Goal: Task Accomplishment & Management: Use online tool/utility

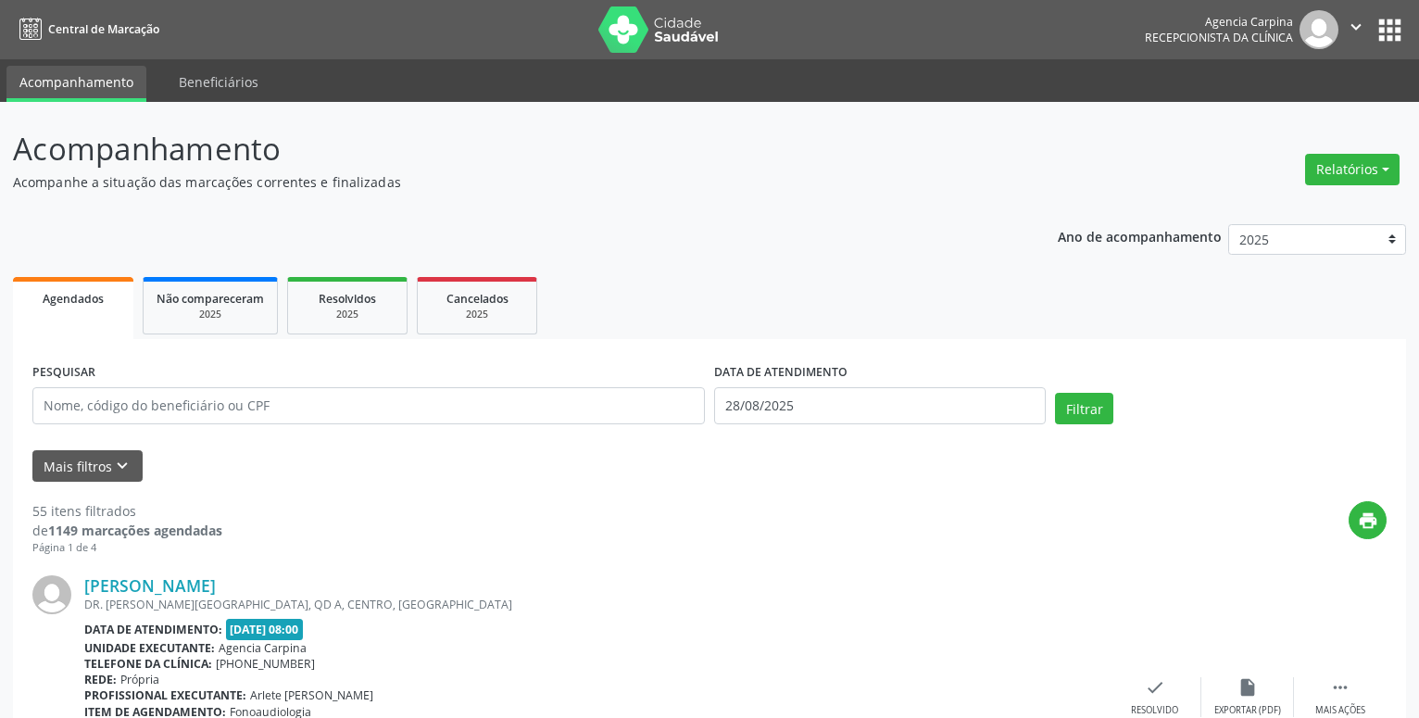
click at [1343, 171] on button "Relatórios" at bounding box center [1352, 169] width 94 height 31
click at [1318, 211] on link "Agendamentos" at bounding box center [1300, 209] width 199 height 26
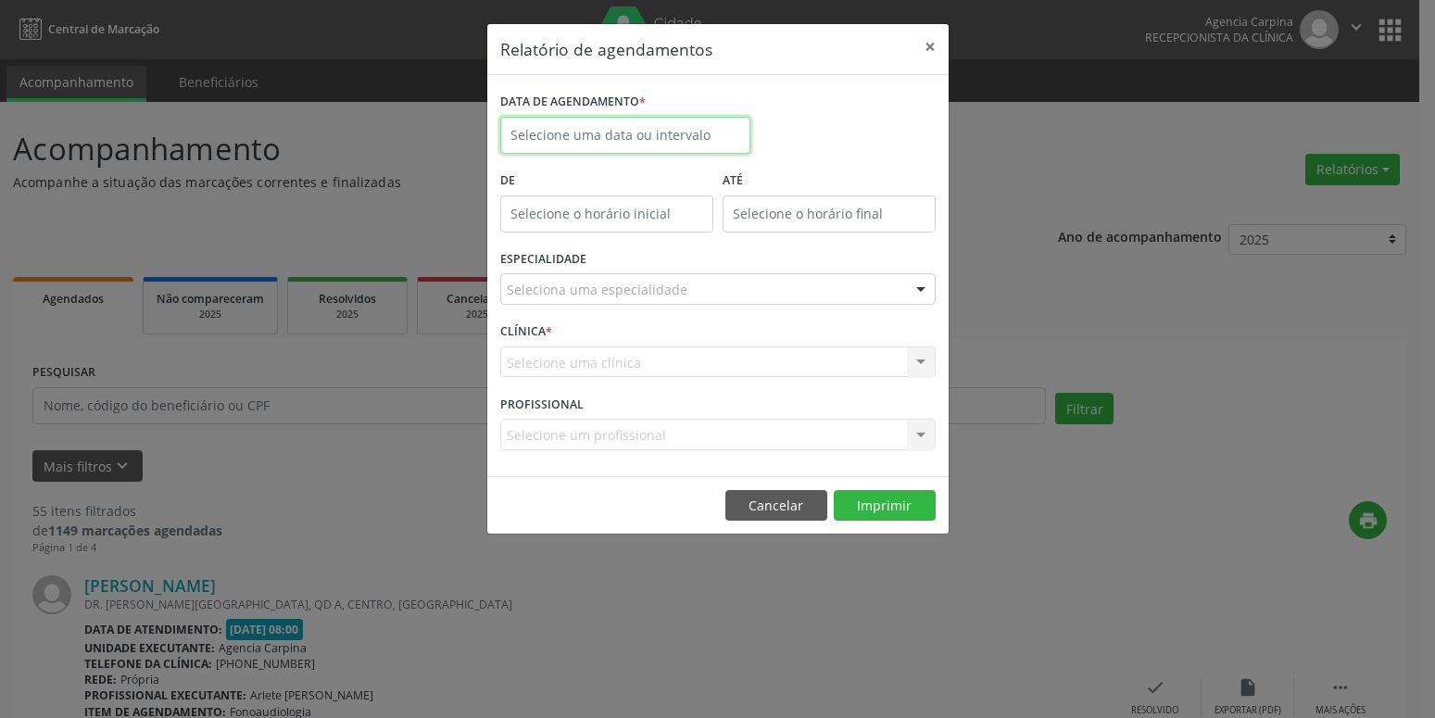
click at [653, 153] on input "text" at bounding box center [625, 135] width 250 height 37
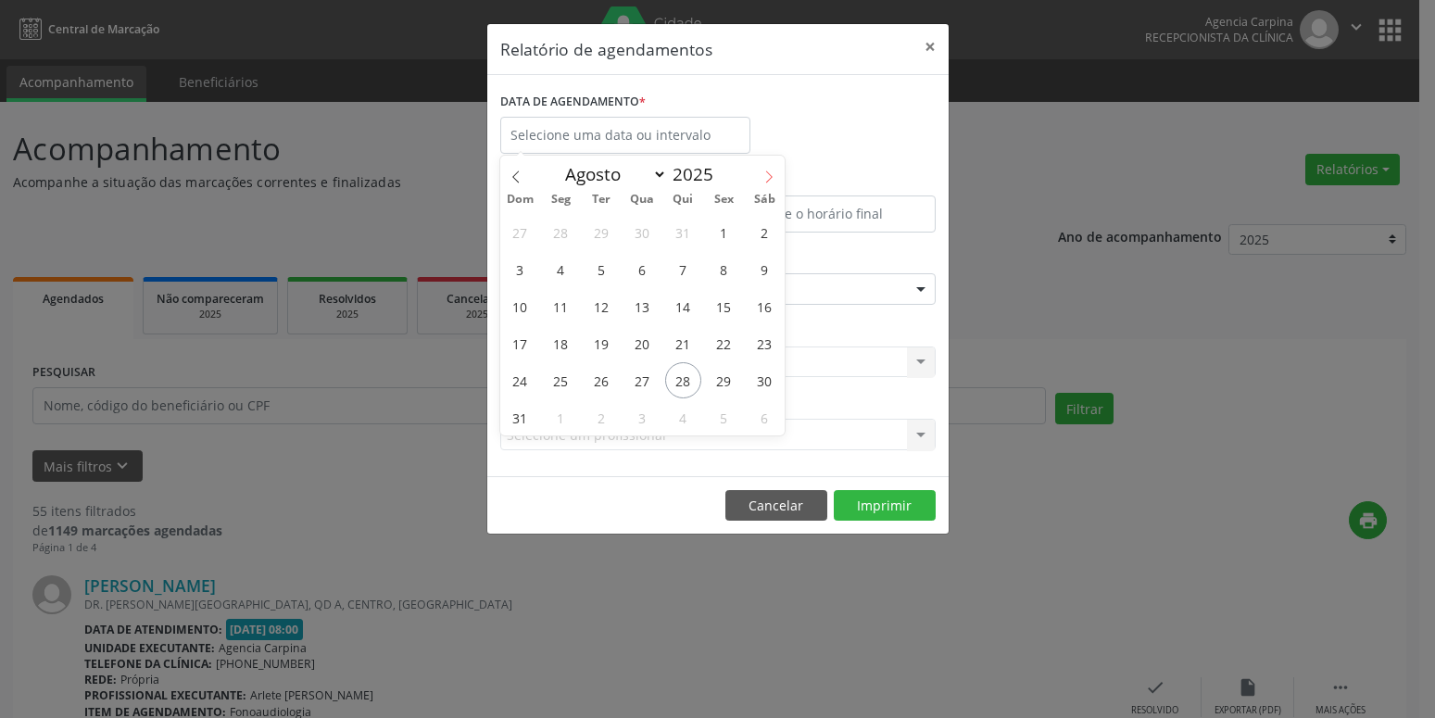
click at [762, 176] on span at bounding box center [768, 171] width 31 height 31
select select "8"
click at [690, 341] on span "25" at bounding box center [683, 343] width 36 height 36
type input "[DATE]"
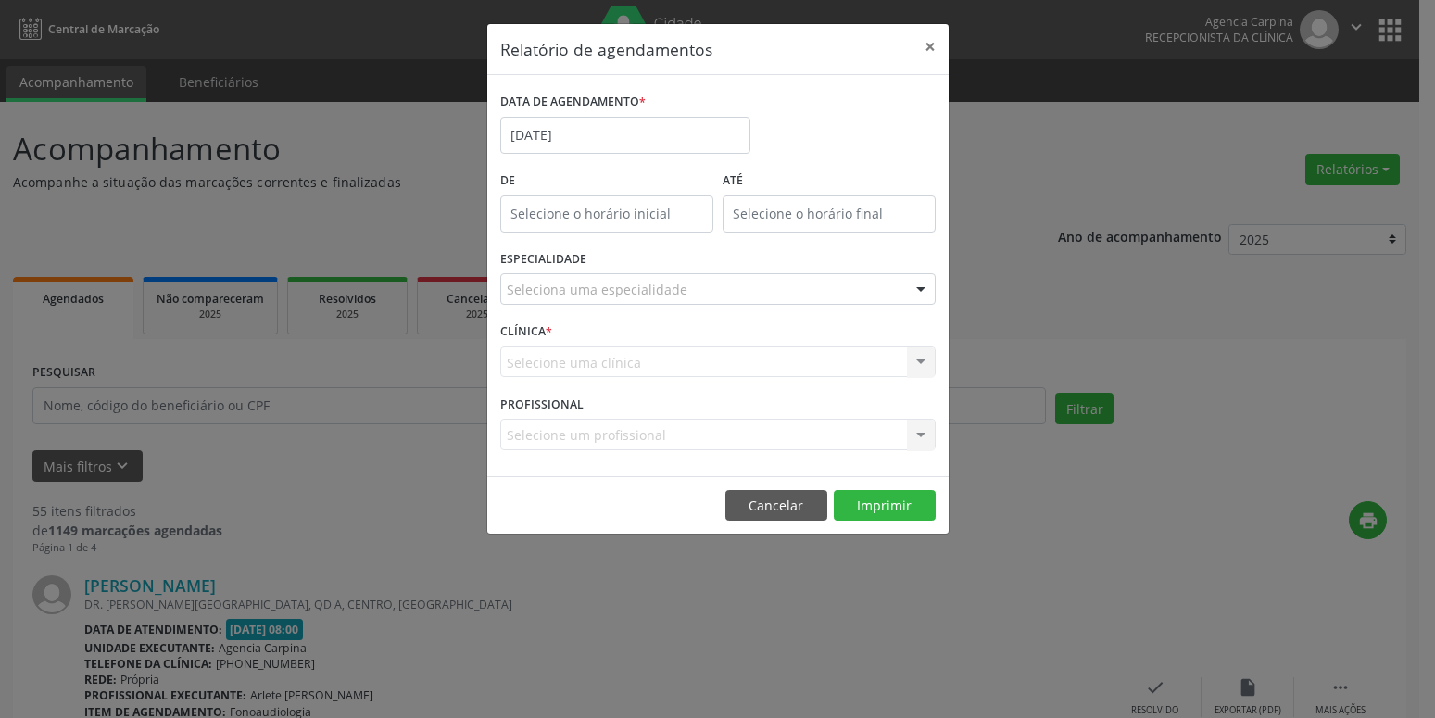
click at [729, 281] on div "Seleciona uma especialidade" at bounding box center [717, 288] width 435 height 31
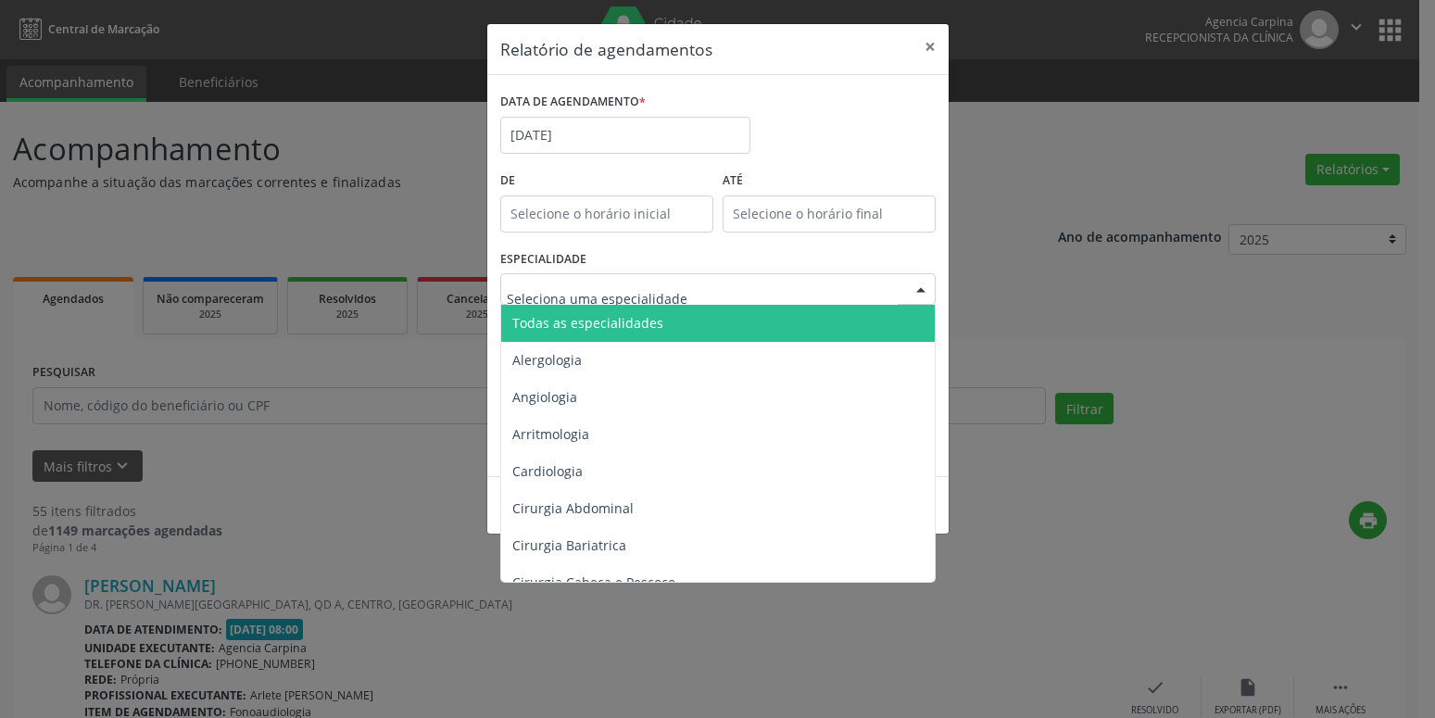
click at [668, 330] on span "Todas as especialidades" at bounding box center [719, 323] width 436 height 37
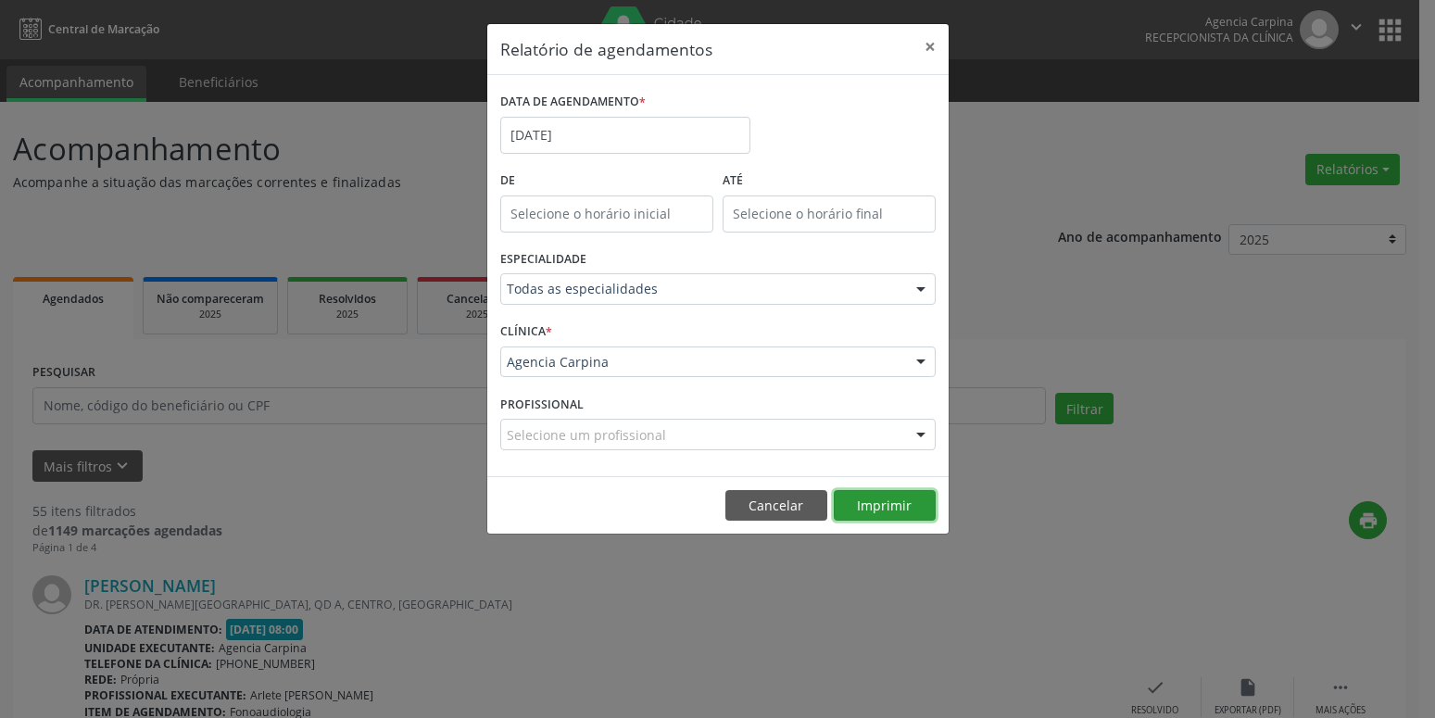
click at [875, 506] on button "Imprimir" at bounding box center [885, 505] width 102 height 31
click at [578, 135] on input "[DATE]" at bounding box center [625, 135] width 250 height 37
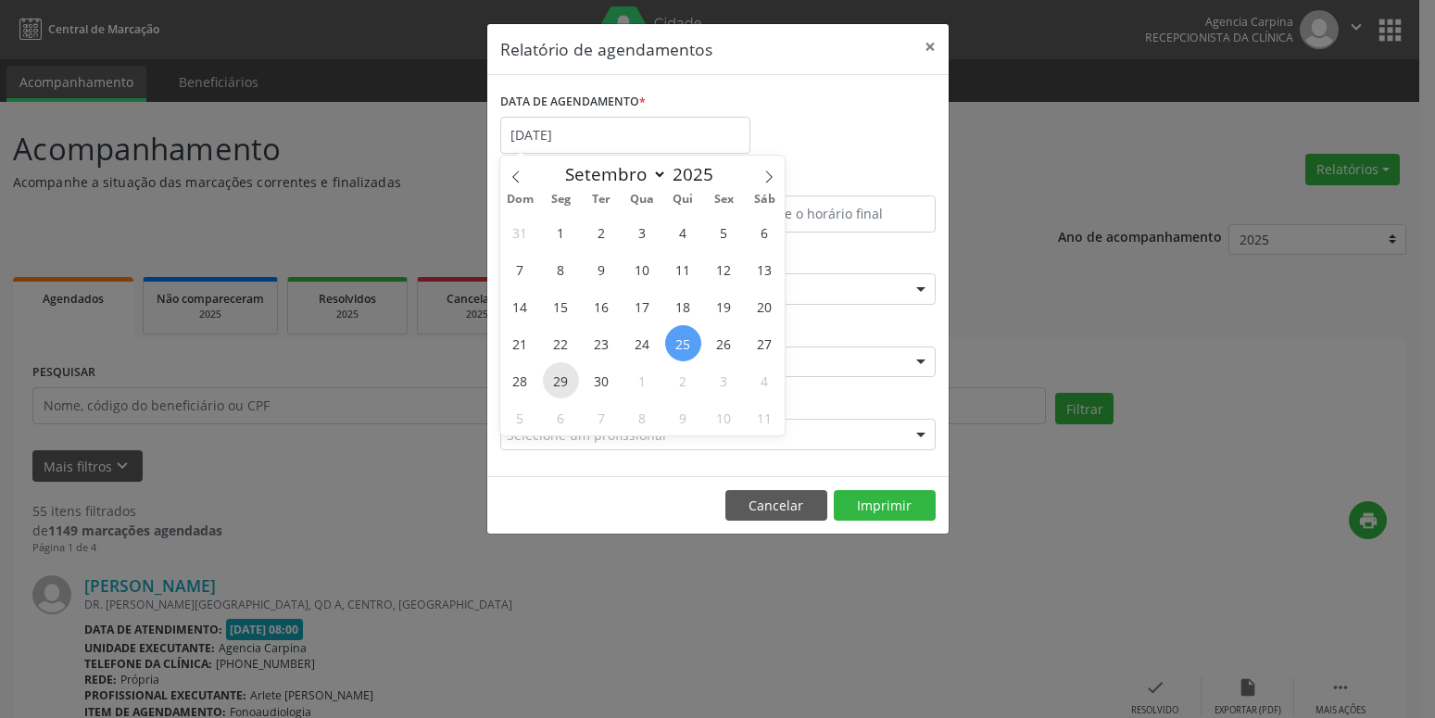
click at [559, 389] on span "29" at bounding box center [561, 380] width 36 height 36
type input "[DATE]"
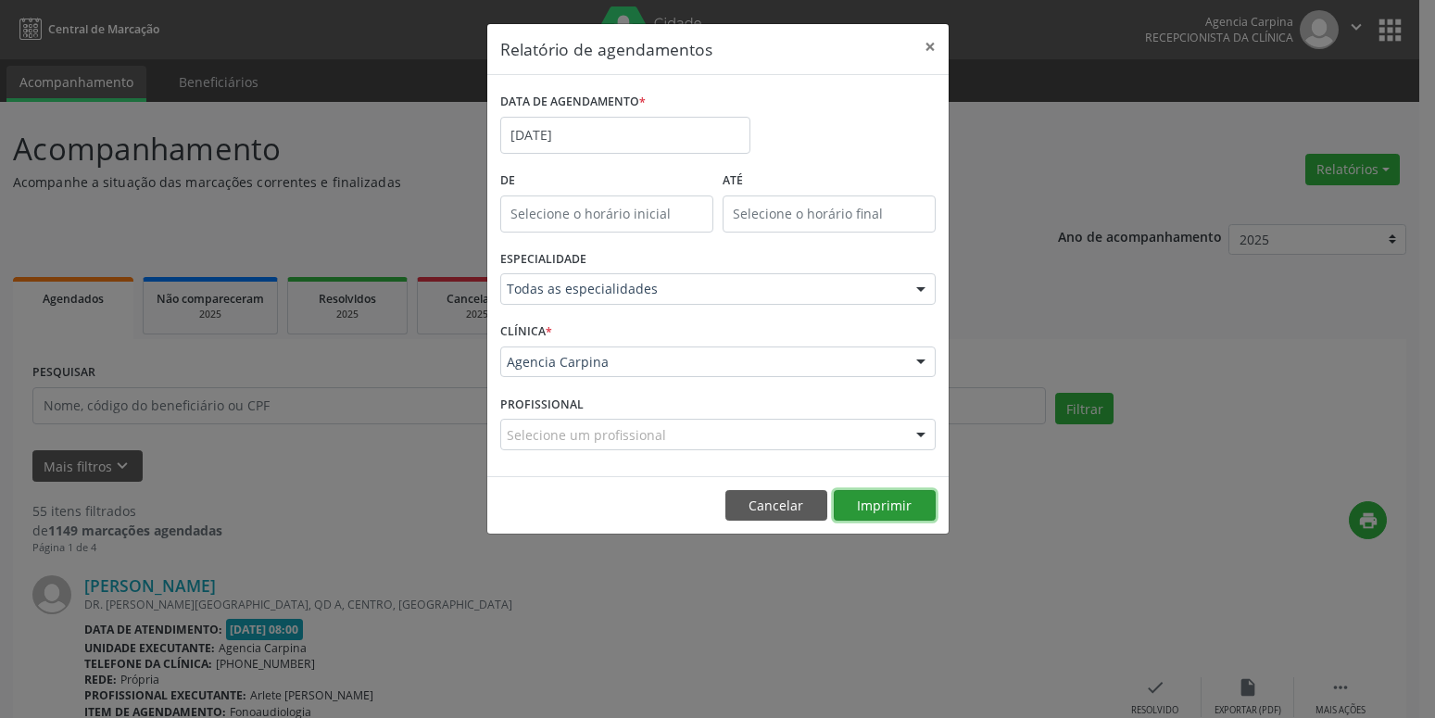
click at [897, 498] on button "Imprimir" at bounding box center [885, 505] width 102 height 31
click at [623, 145] on input "[DATE]" at bounding box center [625, 135] width 250 height 37
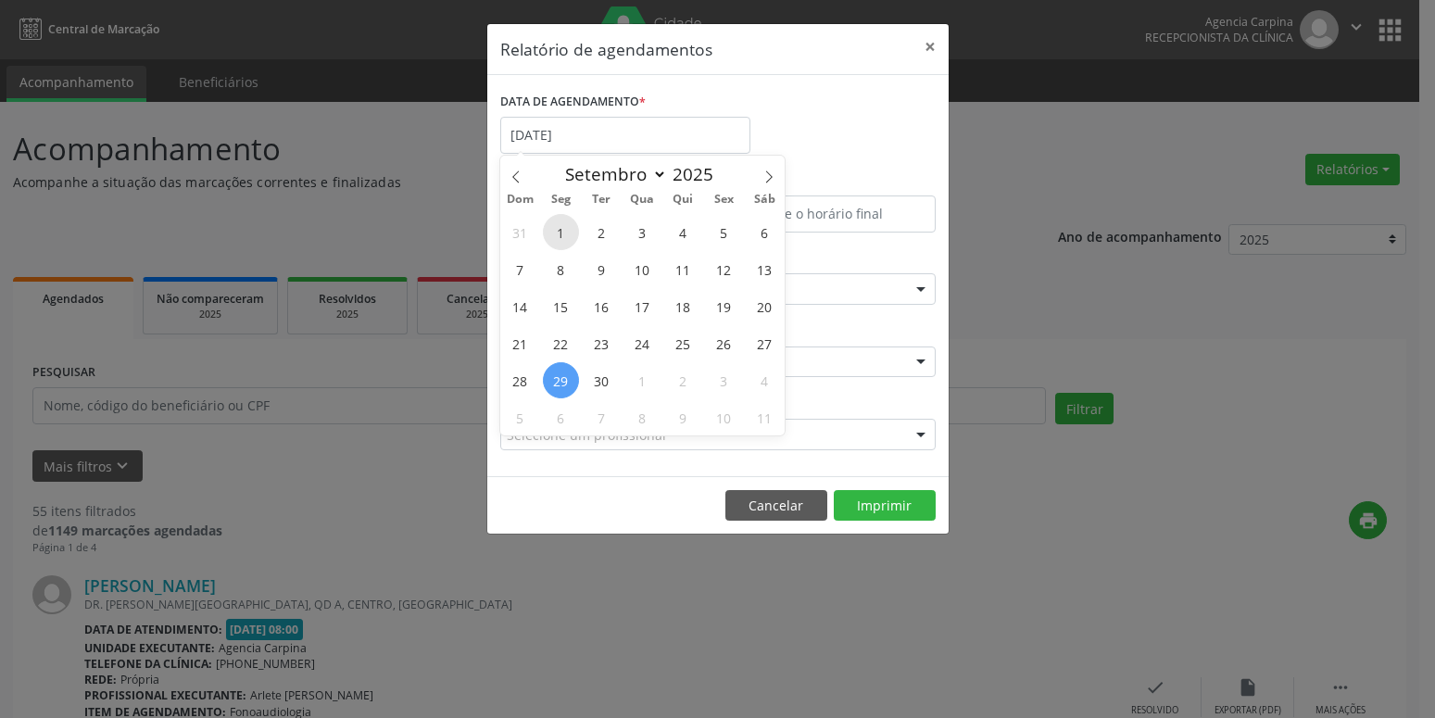
click at [566, 239] on span "1" at bounding box center [561, 232] width 36 height 36
type input "[DATE]"
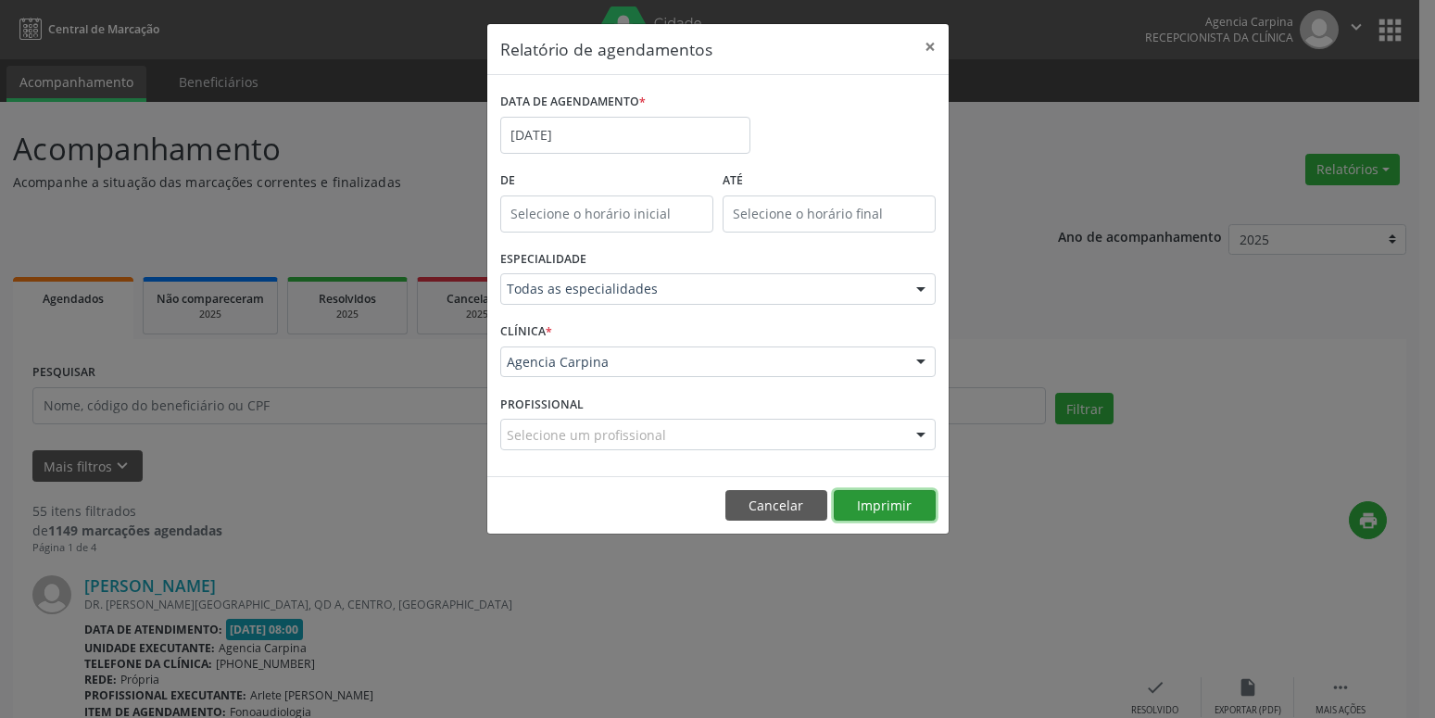
click at [912, 505] on button "Imprimir" at bounding box center [885, 505] width 102 height 31
click at [569, 119] on input "[DATE]" at bounding box center [625, 135] width 250 height 37
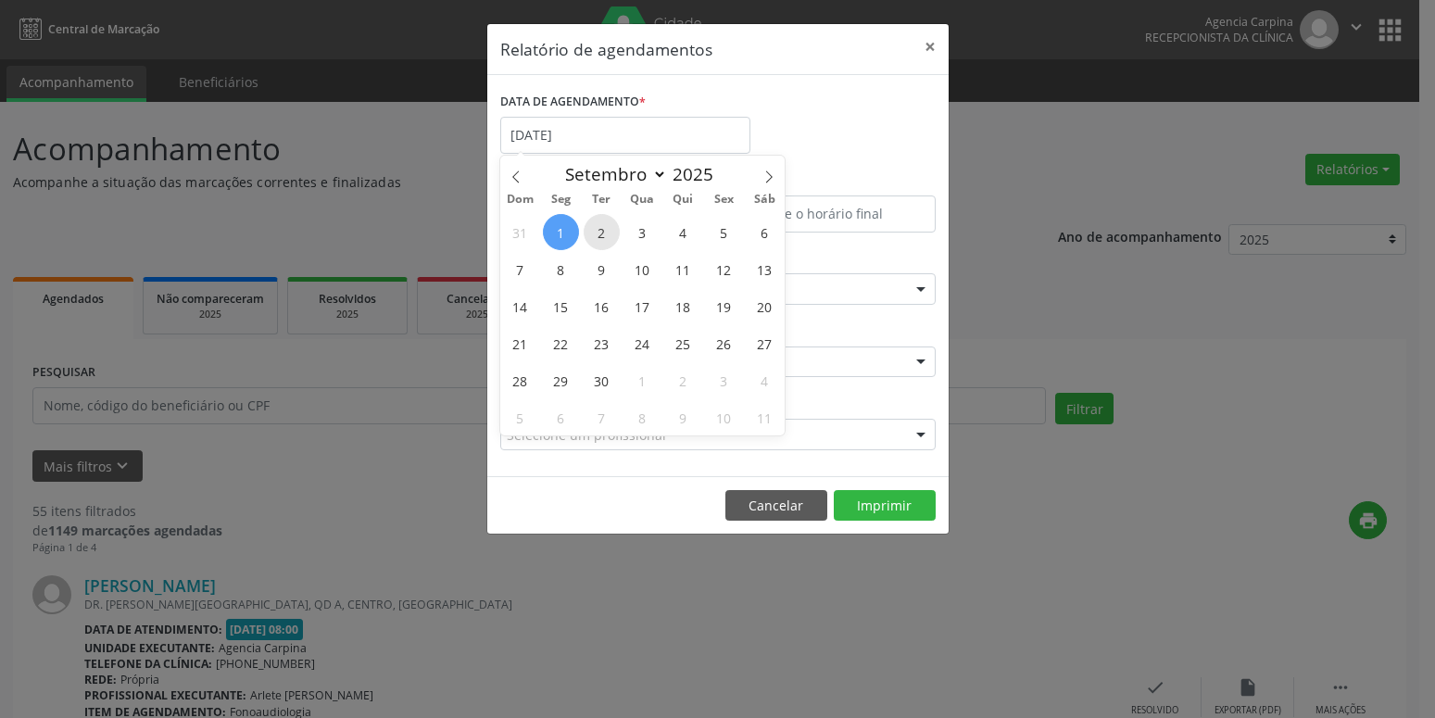
click at [592, 232] on span "2" at bounding box center [602, 232] width 36 height 36
type input "[DATE]"
click at [592, 232] on span "2" at bounding box center [602, 232] width 36 height 36
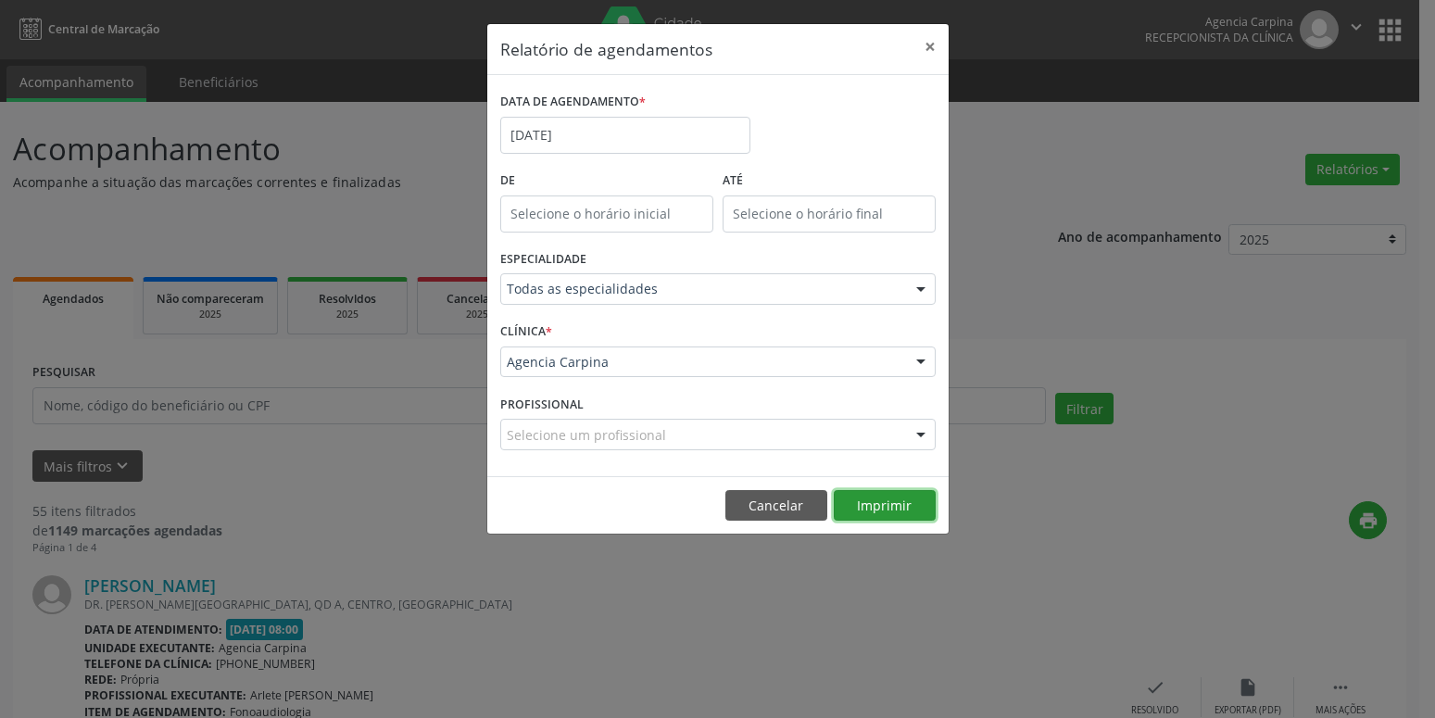
click at [884, 491] on button "Imprimir" at bounding box center [885, 505] width 102 height 31
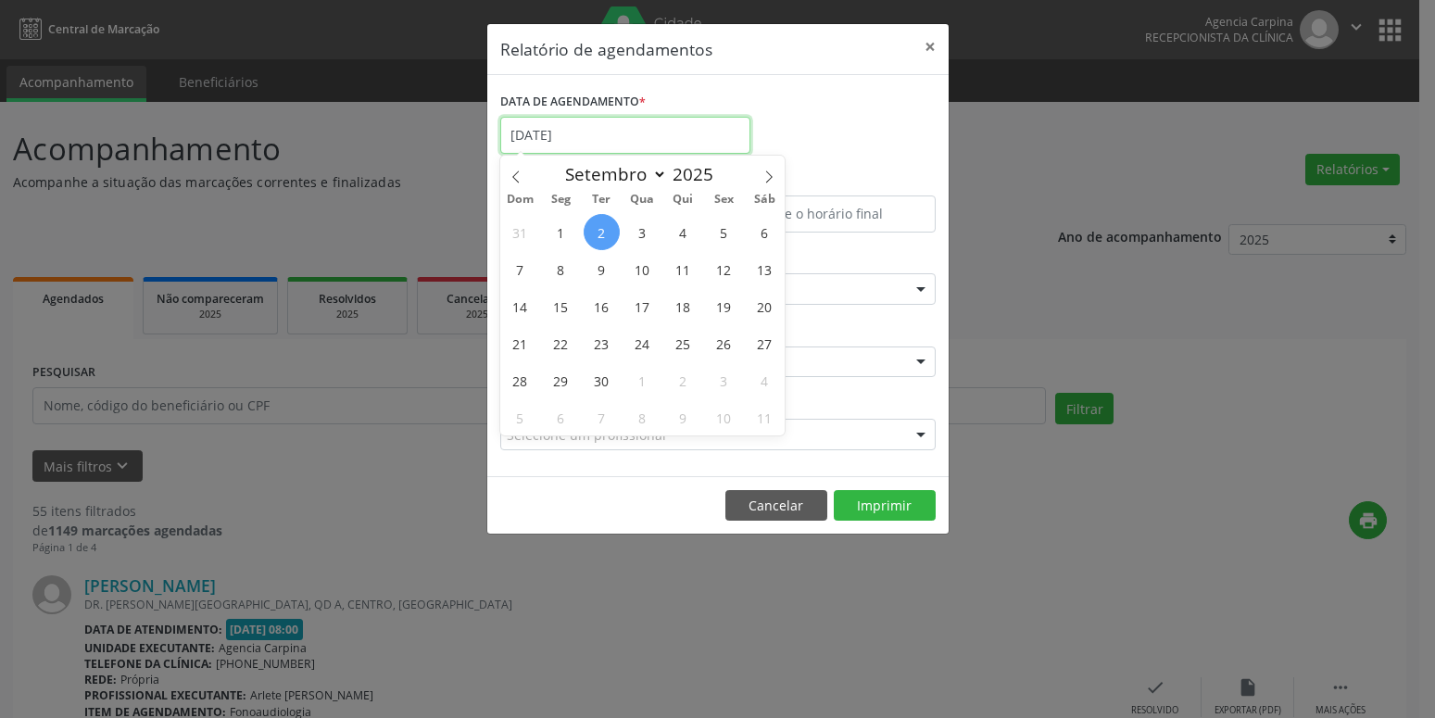
click at [641, 119] on input "[DATE]" at bounding box center [625, 135] width 250 height 37
click at [652, 233] on span "3" at bounding box center [642, 232] width 36 height 36
type input "03/09/2025"
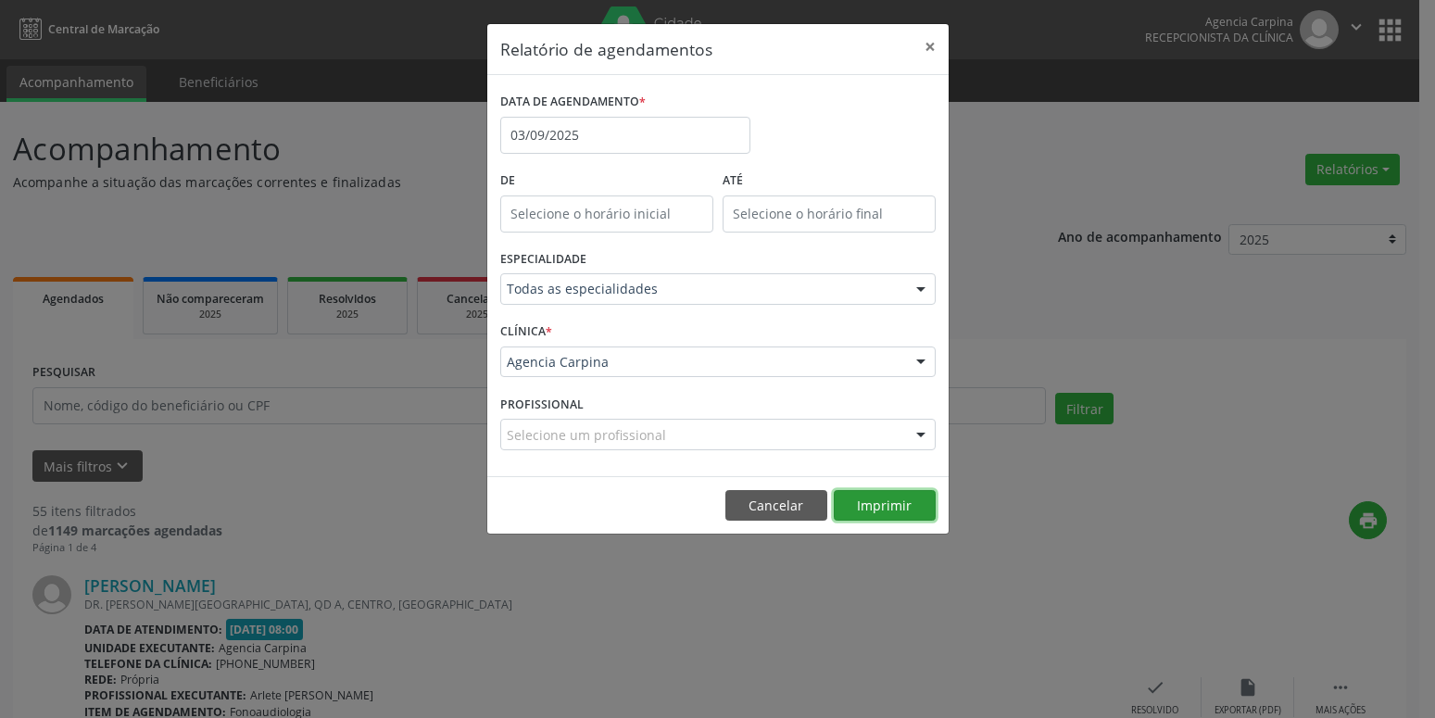
click at [917, 503] on button "Imprimir" at bounding box center [885, 505] width 102 height 31
click at [655, 126] on input "03/09/2025" at bounding box center [625, 135] width 250 height 37
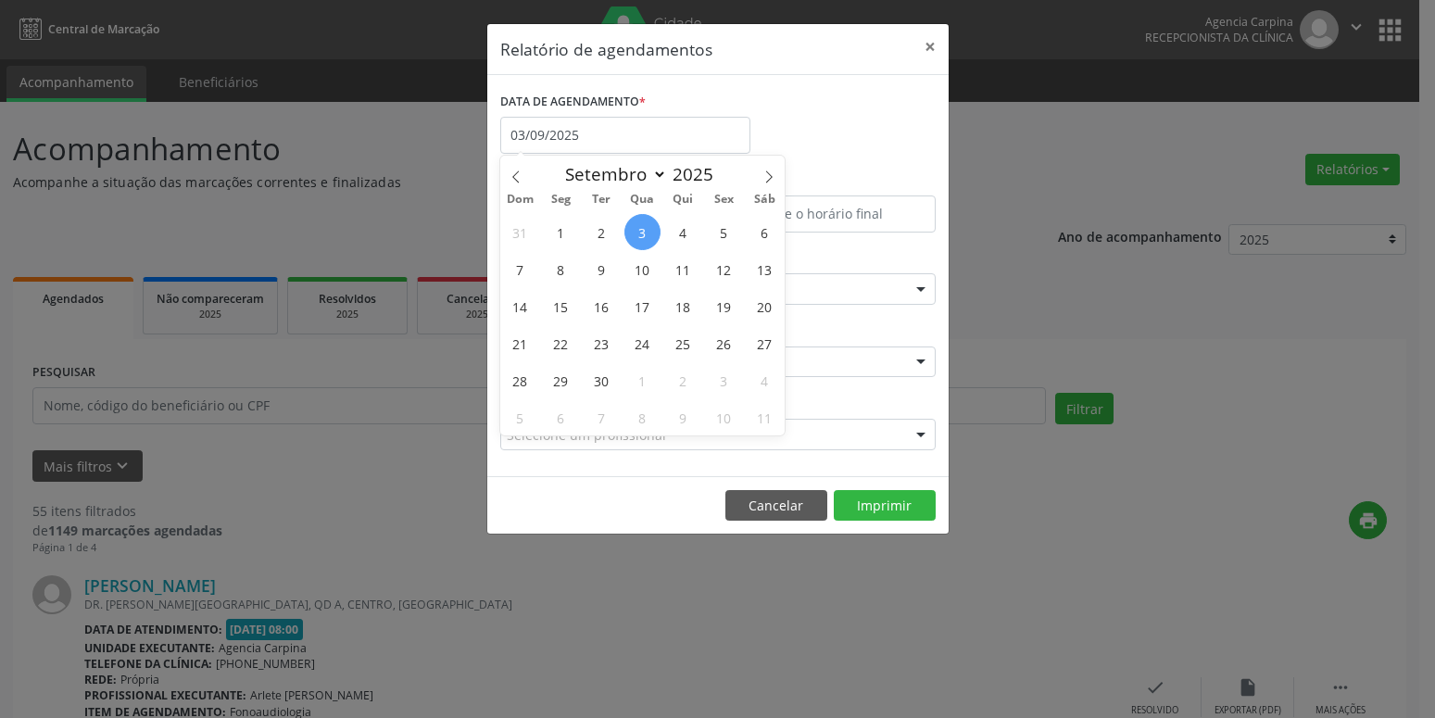
click at [866, 137] on div "DATA DE AGENDAMENTO * [DATE]" at bounding box center [718, 127] width 445 height 79
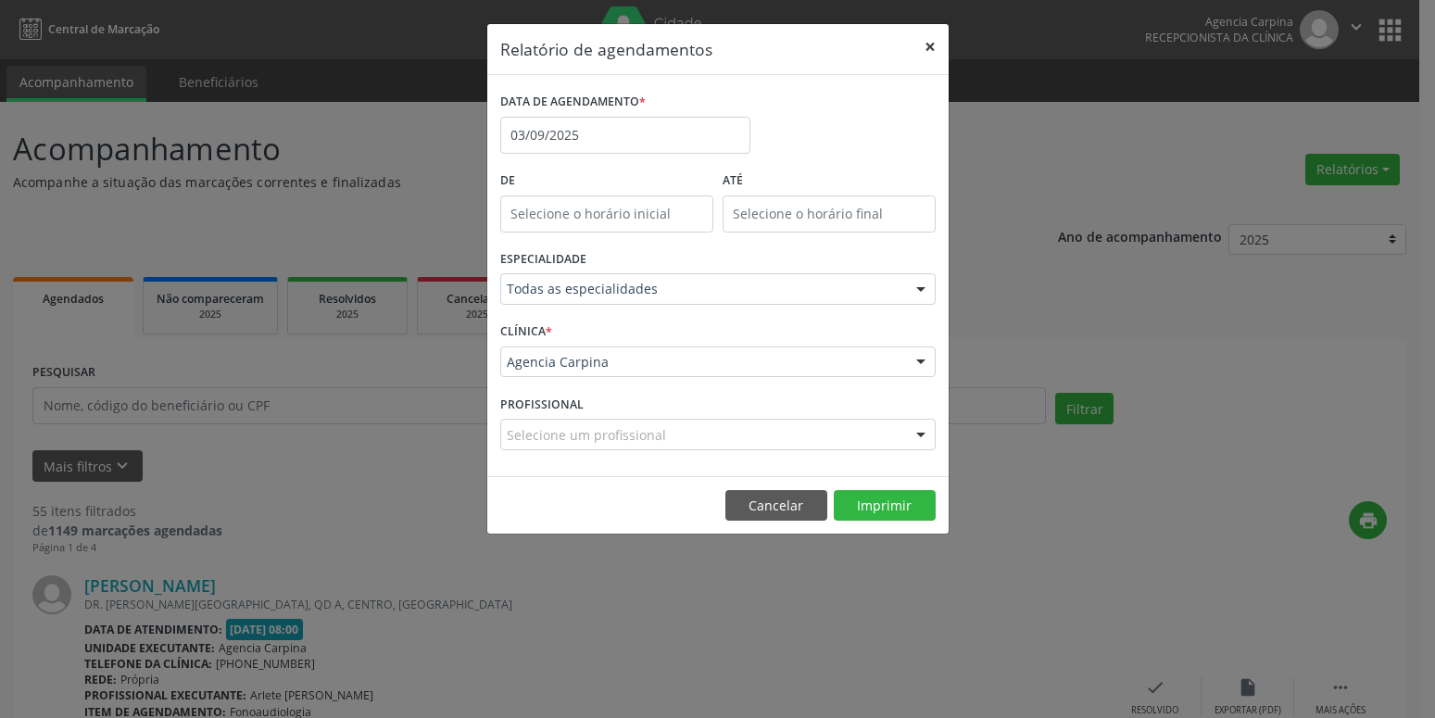
click at [922, 53] on button "×" at bounding box center [929, 46] width 37 height 45
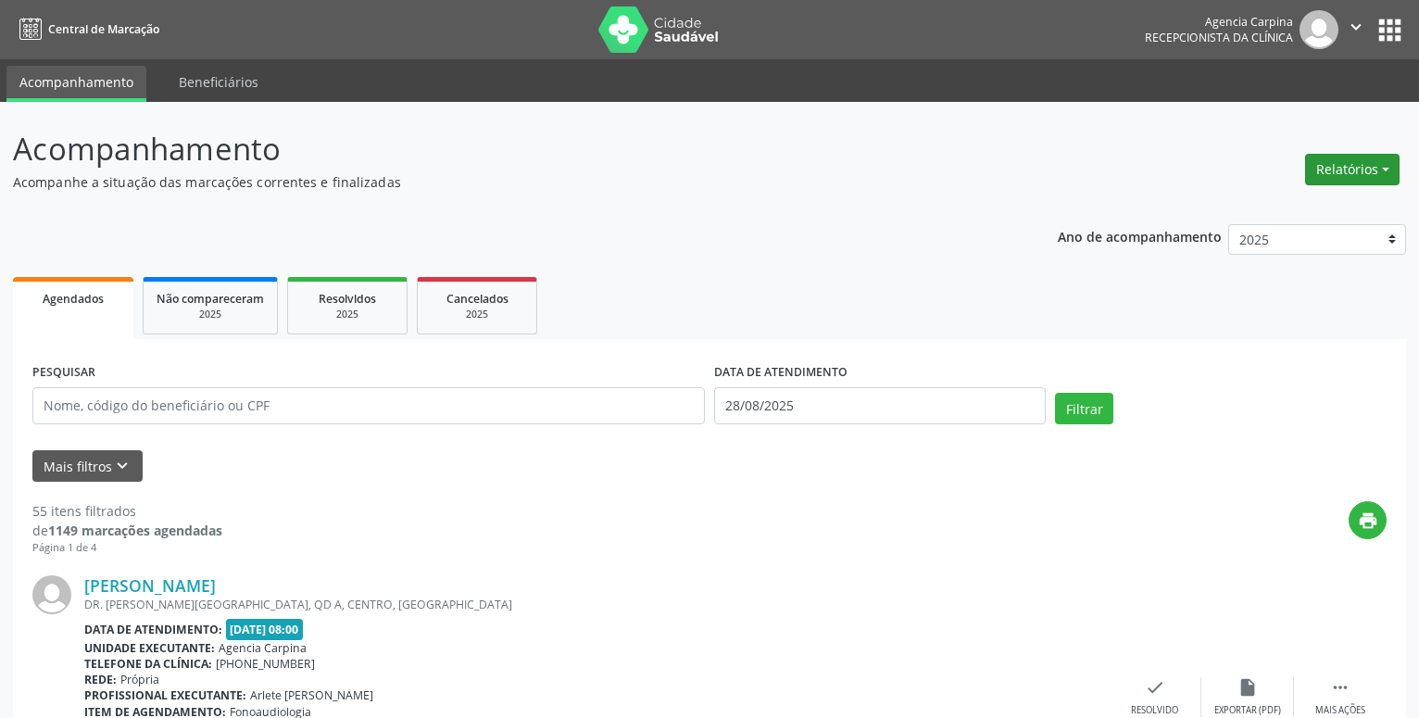
click at [1351, 178] on button "Relatórios" at bounding box center [1352, 169] width 94 height 31
click at [1327, 203] on link "Agendamentos" at bounding box center [1300, 209] width 199 height 26
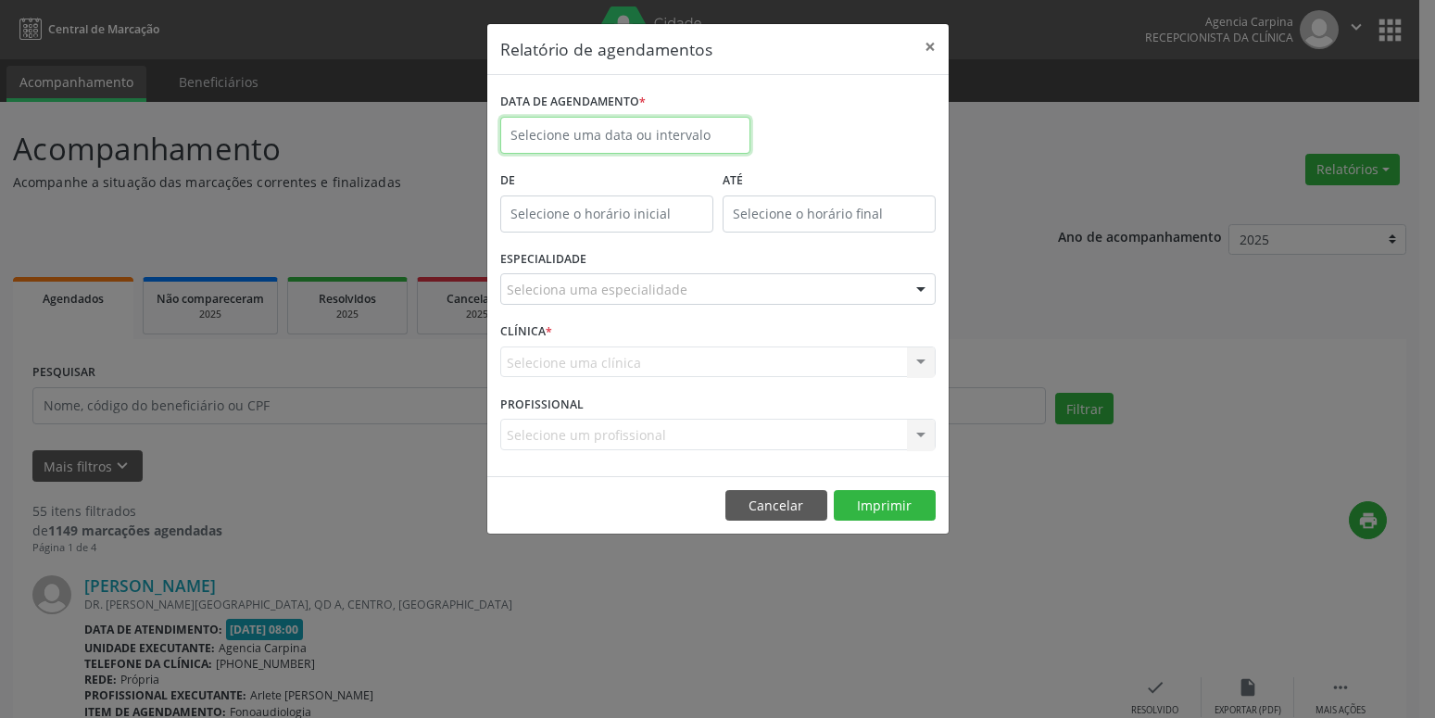
click at [702, 129] on input "text" at bounding box center [625, 135] width 250 height 37
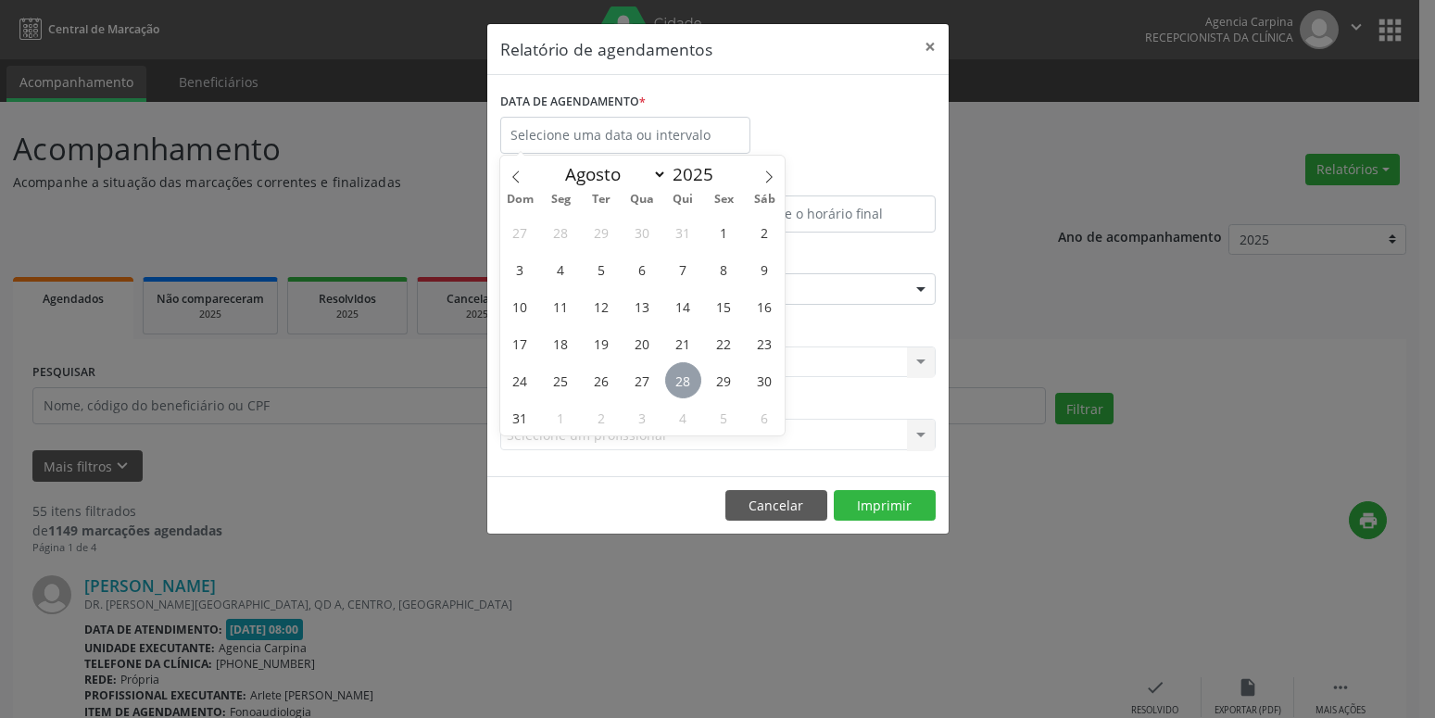
click at [670, 390] on span "28" at bounding box center [683, 380] width 36 height 36
type input "28/08/2025"
click at [670, 390] on span "28" at bounding box center [683, 380] width 36 height 36
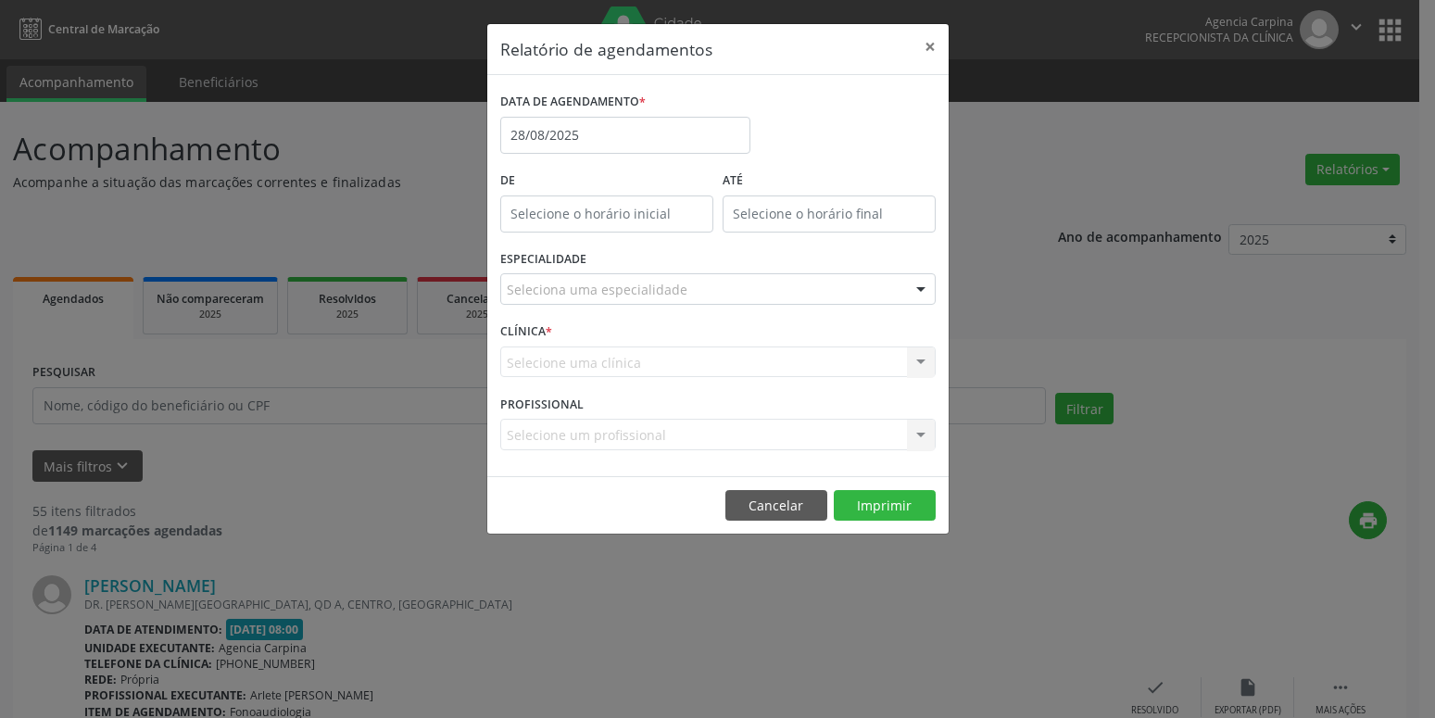
click at [755, 297] on div "Seleciona uma especialidade" at bounding box center [717, 288] width 435 height 31
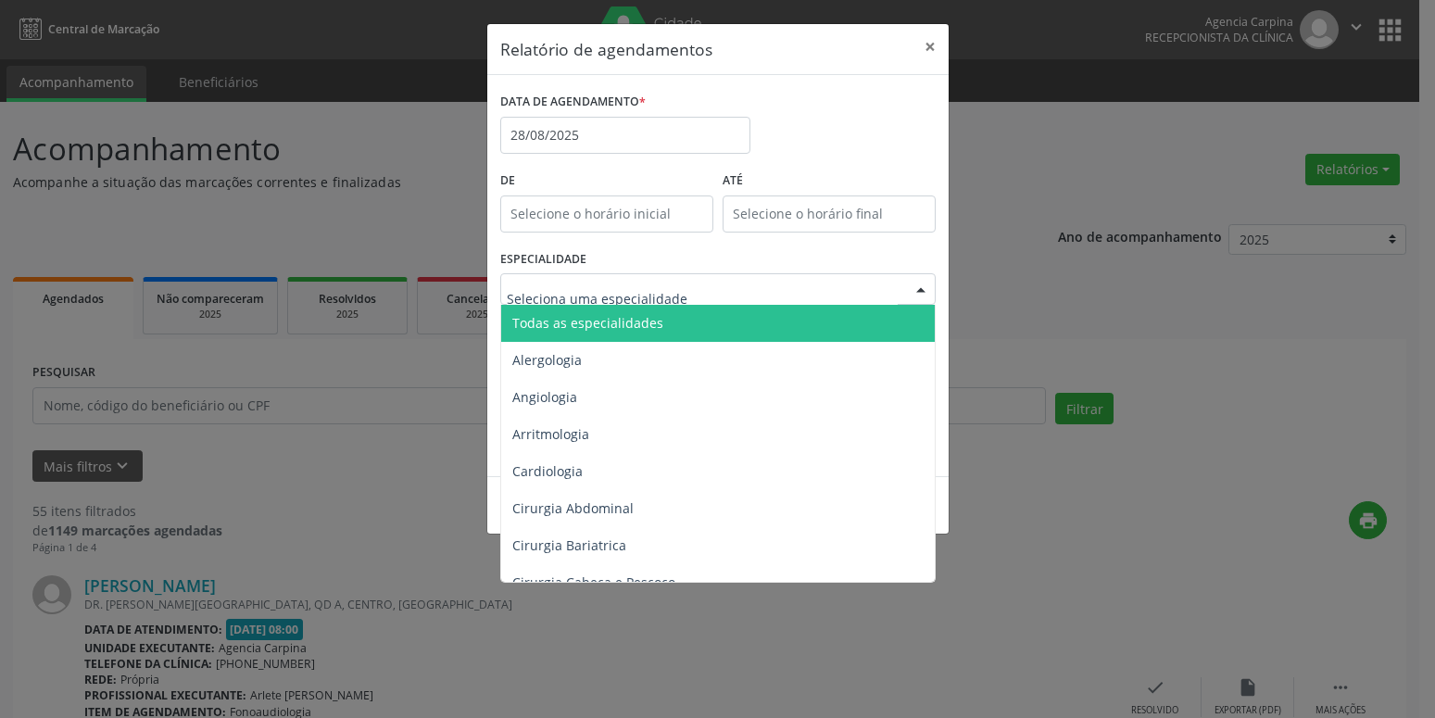
click at [767, 318] on span "Todas as especialidades" at bounding box center [719, 323] width 436 height 37
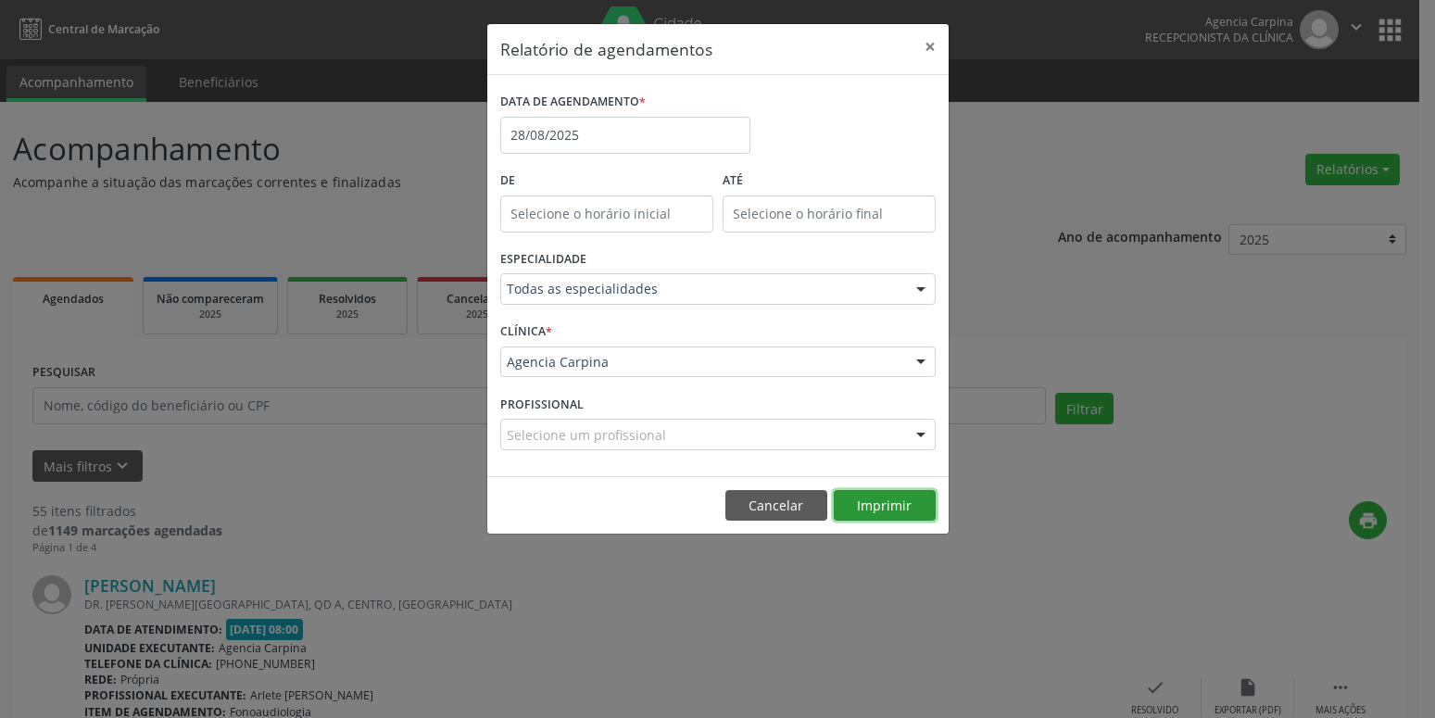
click at [890, 513] on button "Imprimir" at bounding box center [885, 505] width 102 height 31
click at [881, 506] on button "Imprimir" at bounding box center [885, 505] width 102 height 31
click at [924, 42] on button "×" at bounding box center [929, 46] width 37 height 45
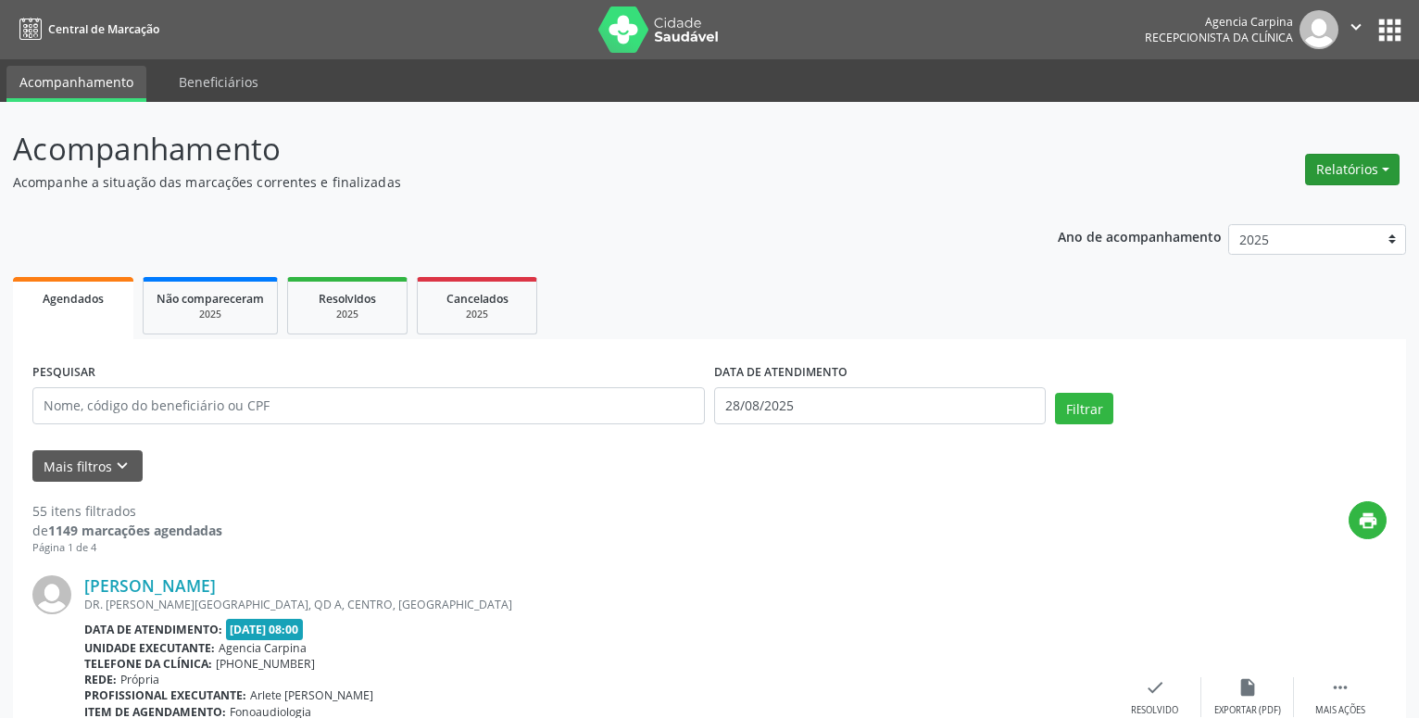
click at [1371, 178] on button "Relatórios" at bounding box center [1352, 169] width 94 height 31
click at [1299, 199] on link "Agendamentos" at bounding box center [1300, 209] width 199 height 26
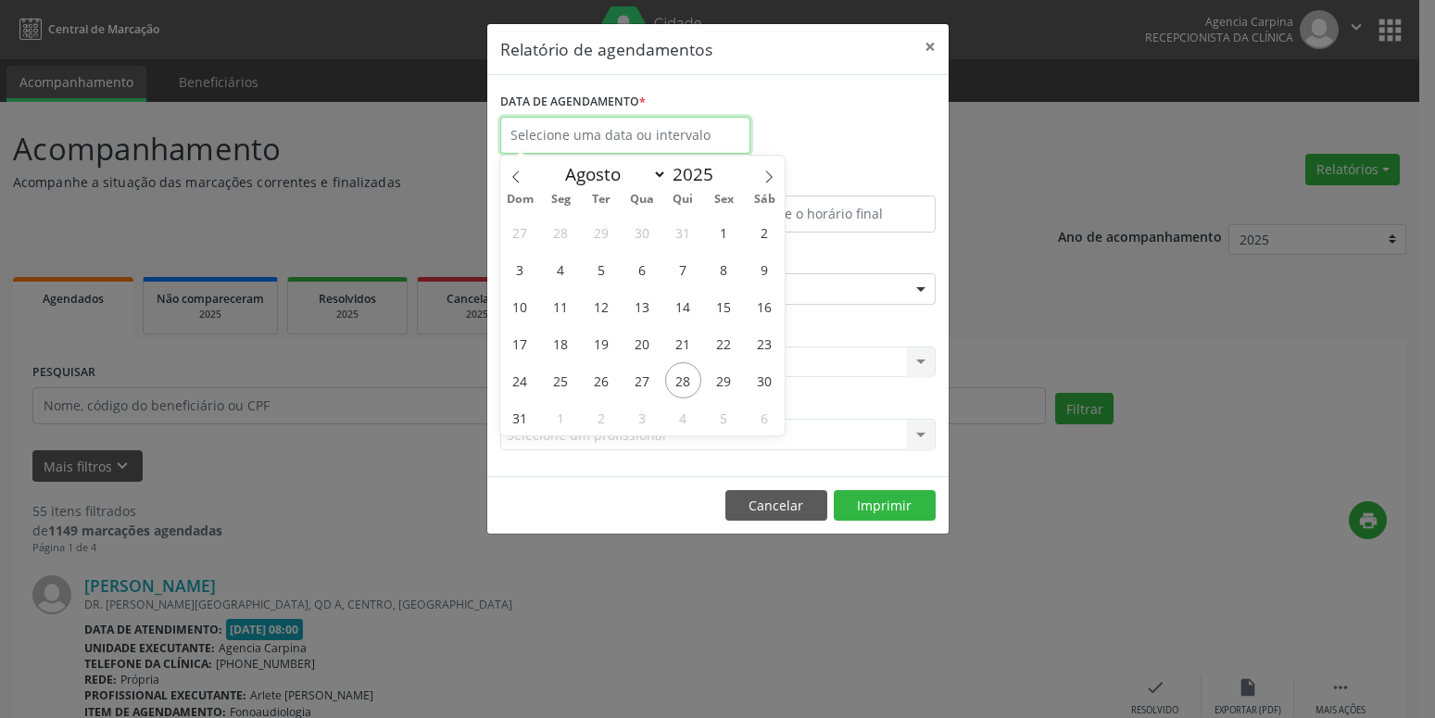
click at [689, 128] on input "text" at bounding box center [625, 135] width 250 height 37
click at [683, 387] on span "28" at bounding box center [683, 380] width 36 height 36
type input "28/08/2025"
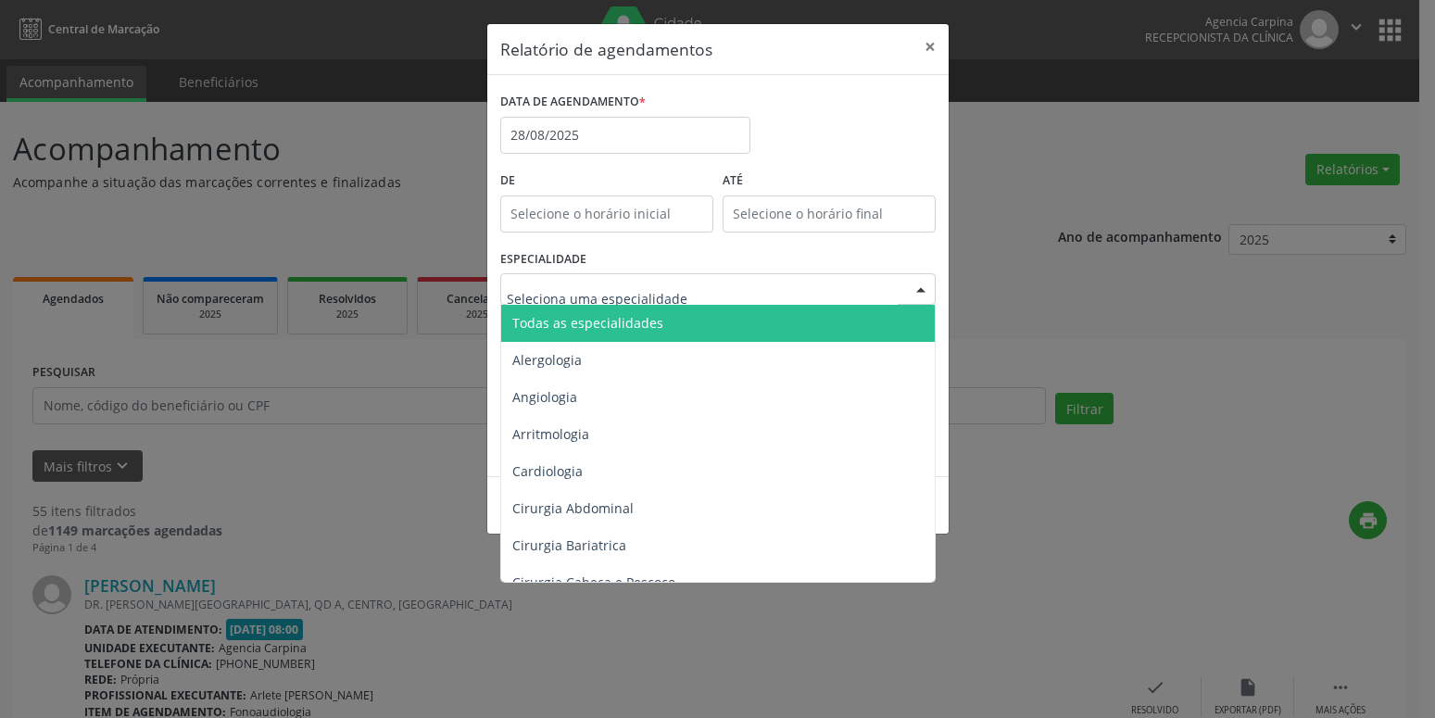
click at [750, 285] on div at bounding box center [717, 288] width 435 height 31
click at [729, 320] on span "Todas as especialidades" at bounding box center [719, 323] width 436 height 37
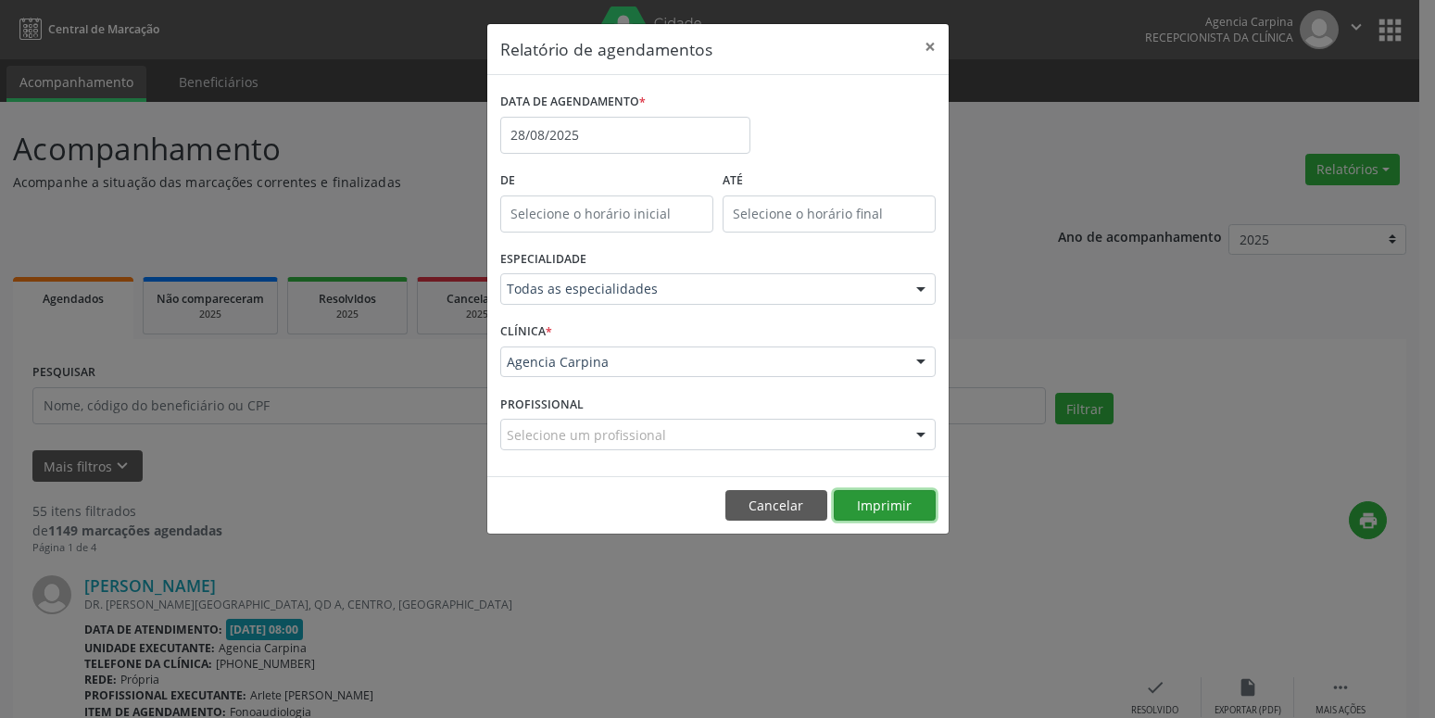
click at [900, 500] on button "Imprimir" at bounding box center [885, 505] width 102 height 31
click at [651, 133] on input "28/08/2025" at bounding box center [625, 135] width 250 height 37
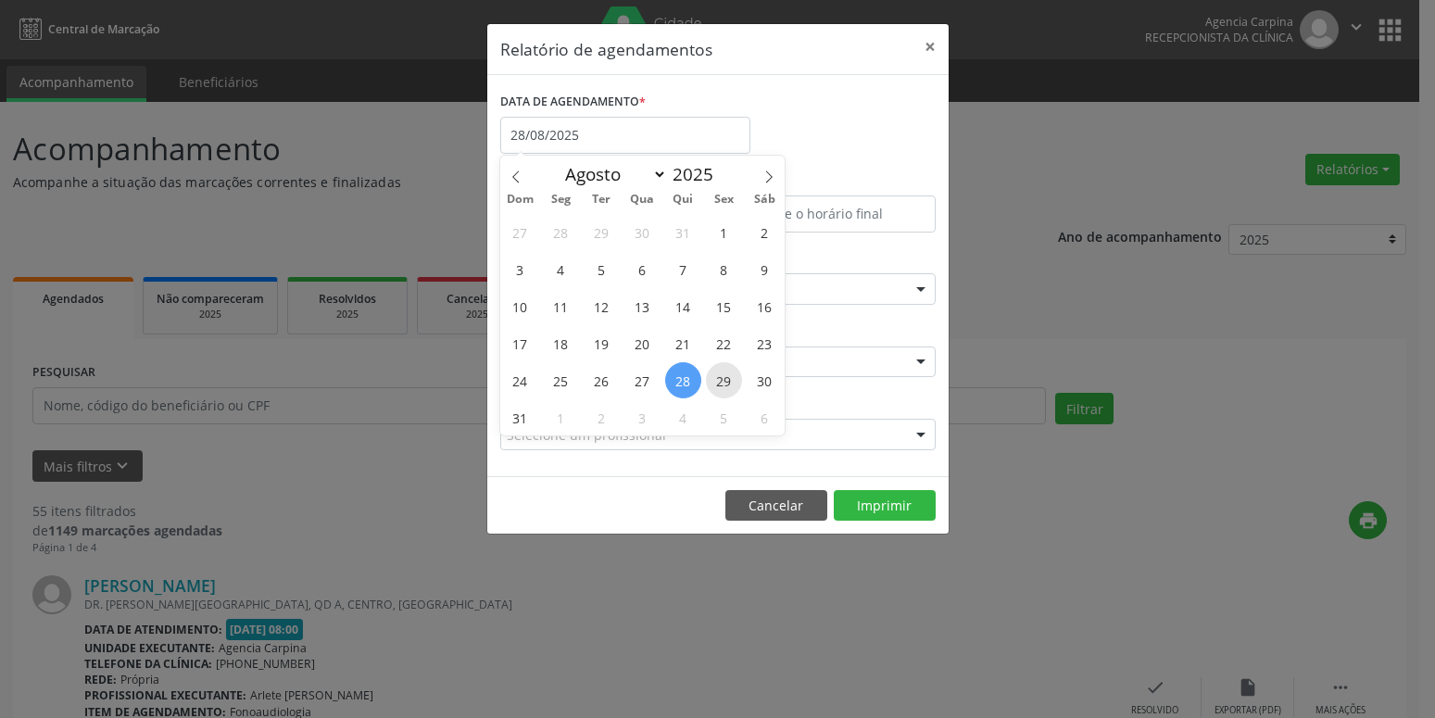
click at [728, 380] on span "29" at bounding box center [724, 380] width 36 height 36
type input "[DATE]"
click at [728, 380] on span "29" at bounding box center [724, 380] width 36 height 36
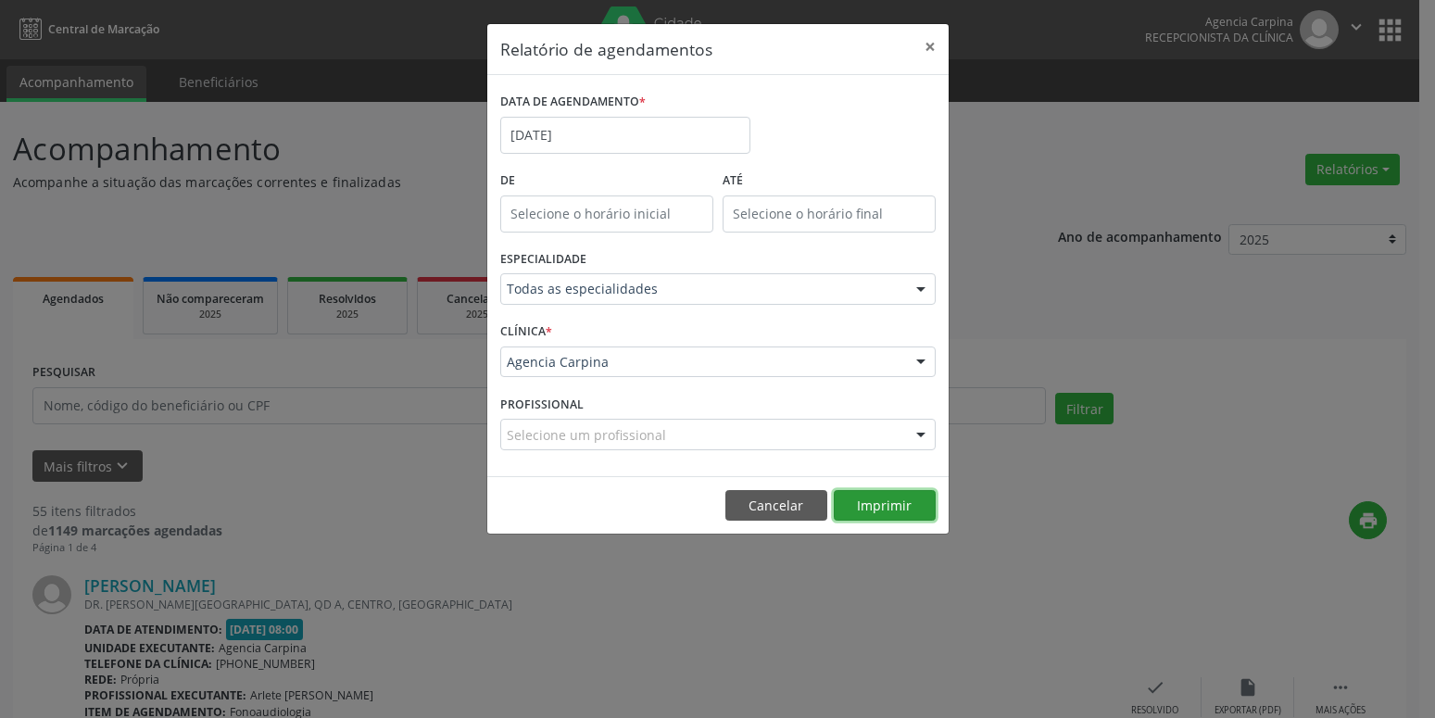
click at [898, 511] on button "Imprimir" at bounding box center [885, 505] width 102 height 31
click at [584, 135] on input "[DATE]" at bounding box center [625, 135] width 250 height 37
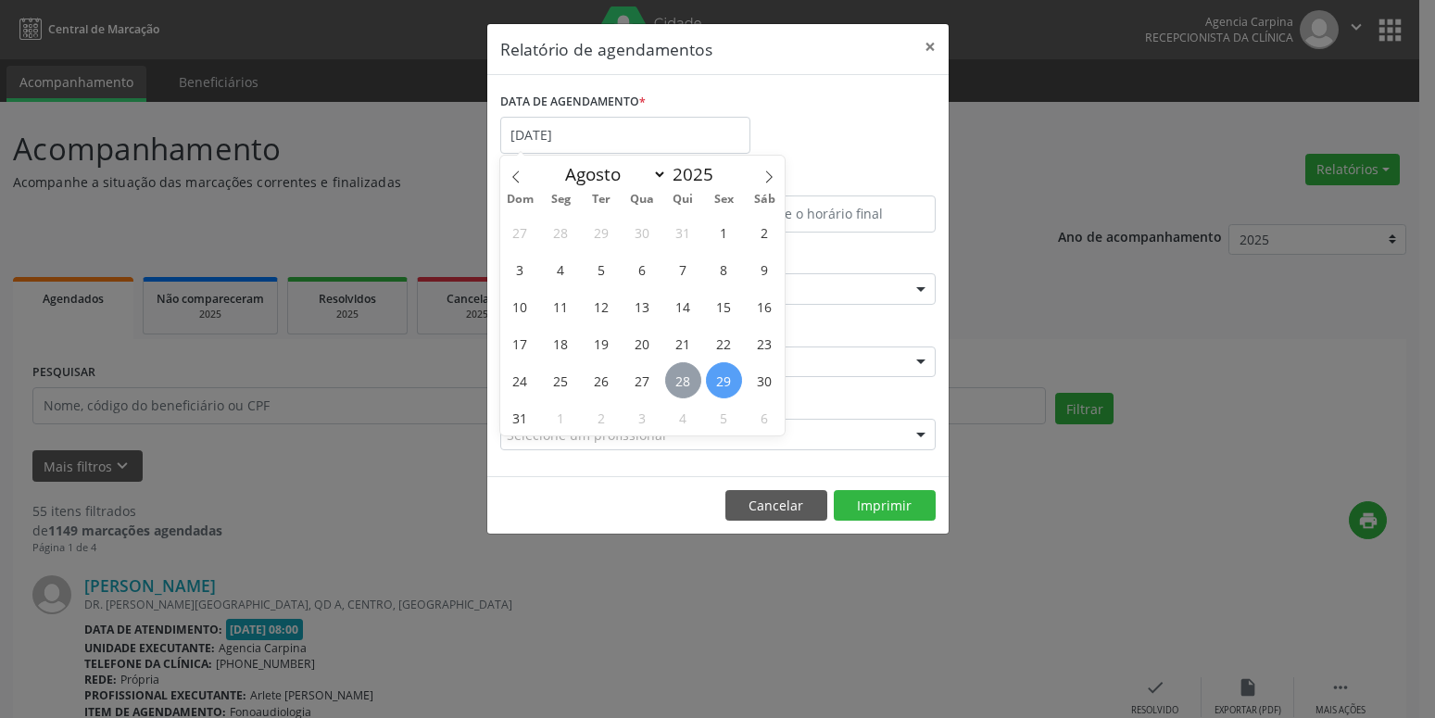
click at [678, 389] on span "28" at bounding box center [683, 380] width 36 height 36
type input "28/08/2025"
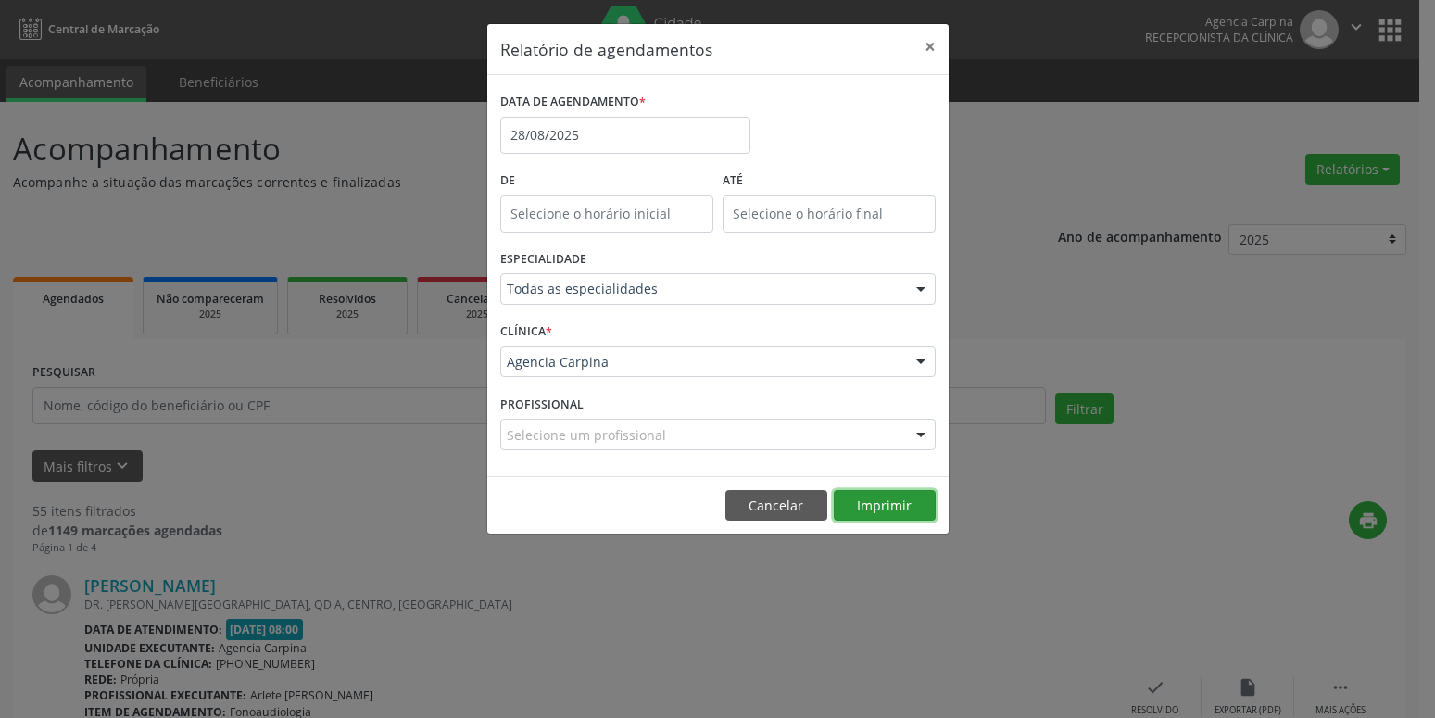
click at [880, 511] on button "Imprimir" at bounding box center [885, 505] width 102 height 31
click at [922, 43] on button "×" at bounding box center [929, 46] width 37 height 45
